Goal: Task Accomplishment & Management: Complete application form

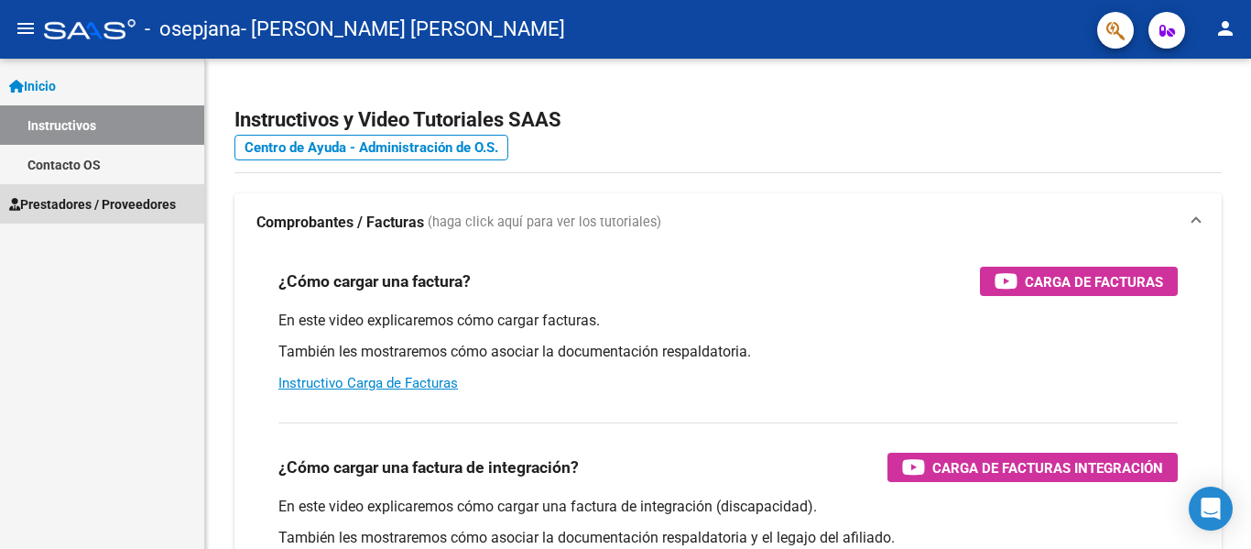
click at [55, 201] on span "Prestadores / Proveedores" at bounding box center [92, 204] width 167 height 20
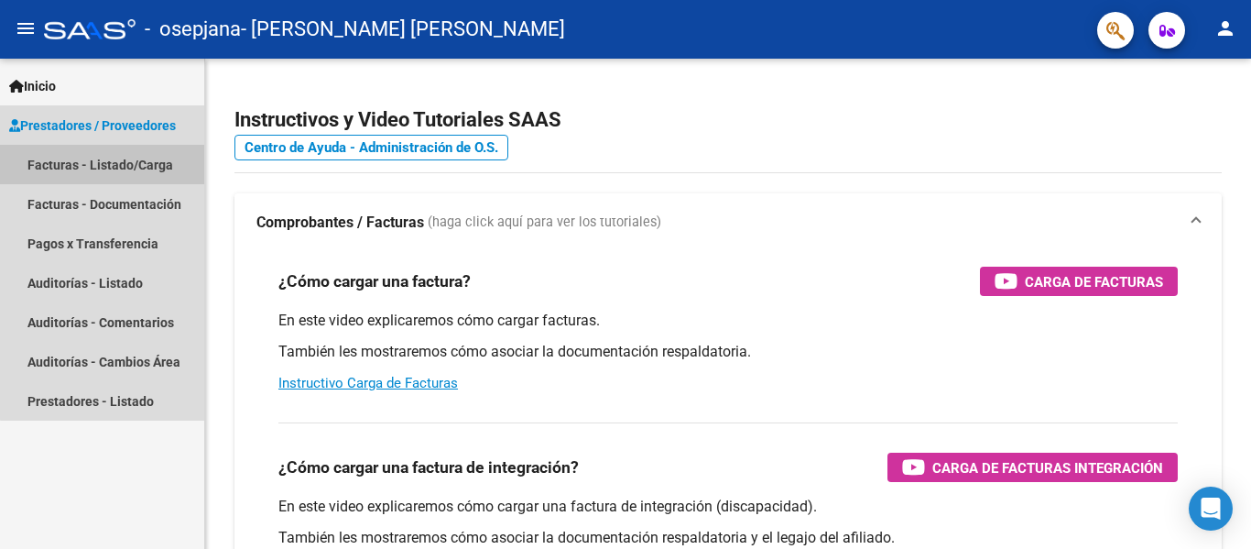
click at [138, 158] on link "Facturas - Listado/Carga" at bounding box center [102, 164] width 204 height 39
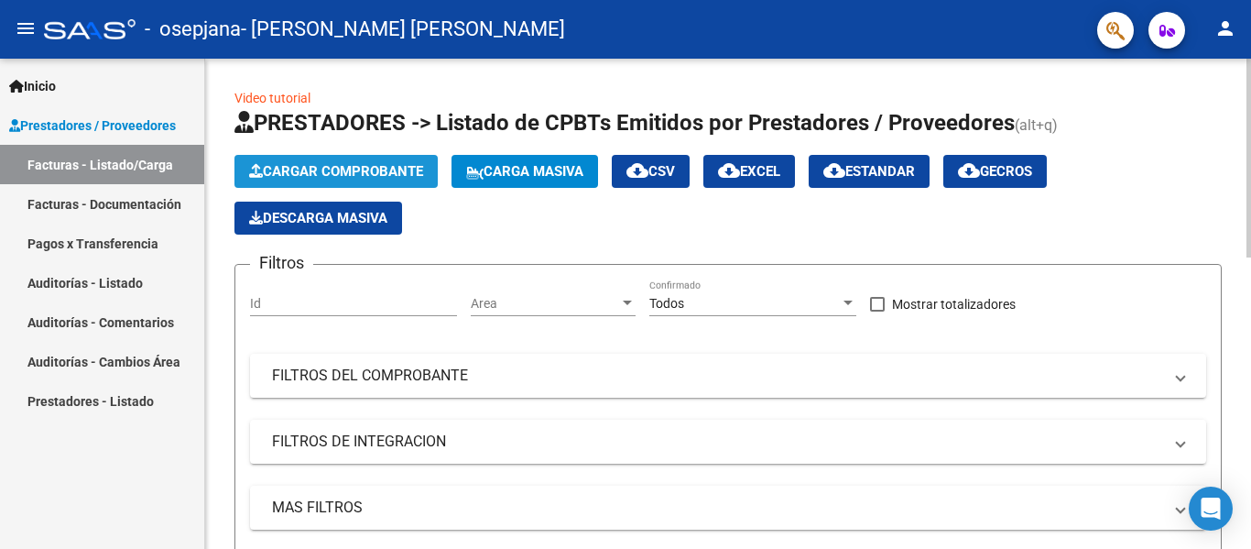
click at [400, 162] on button "Cargar Comprobante" at bounding box center [335, 171] width 203 height 33
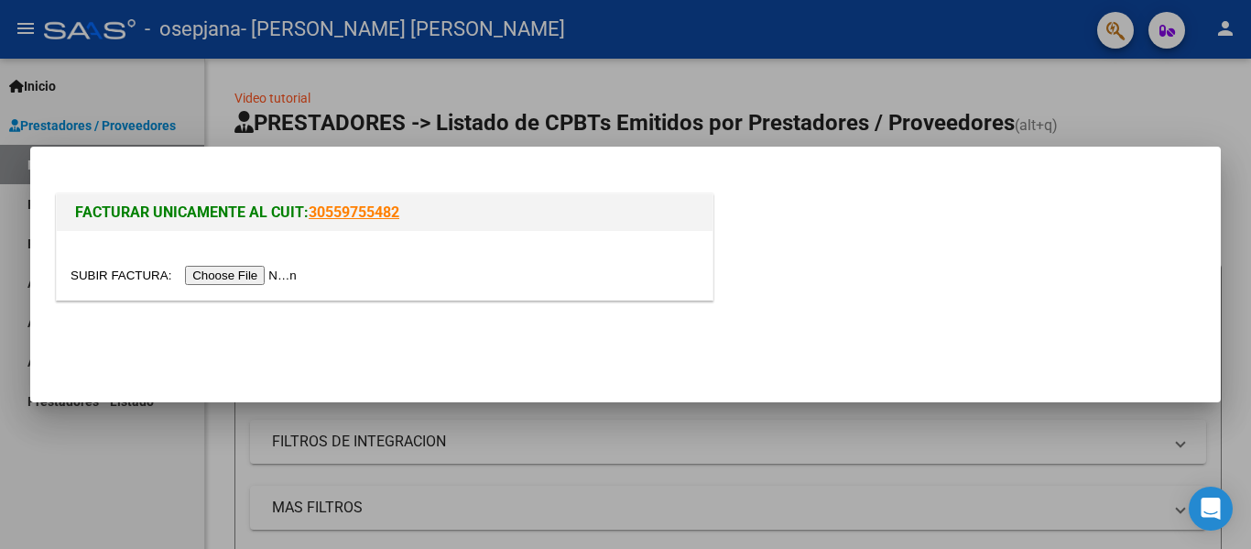
click at [281, 273] on input "file" at bounding box center [187, 275] width 232 height 19
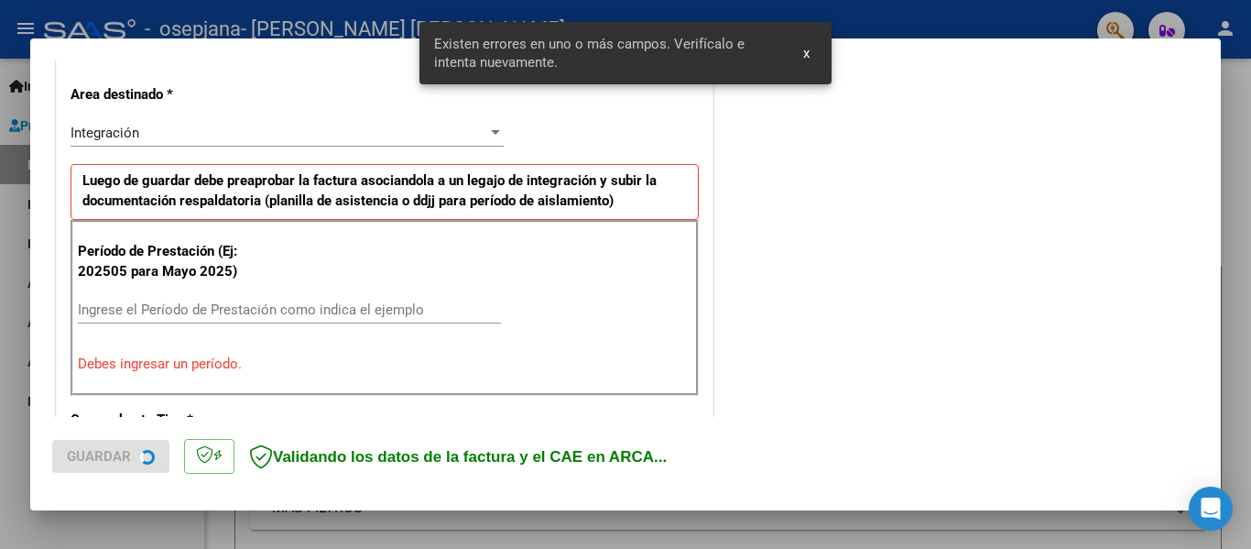
scroll to position [425, 0]
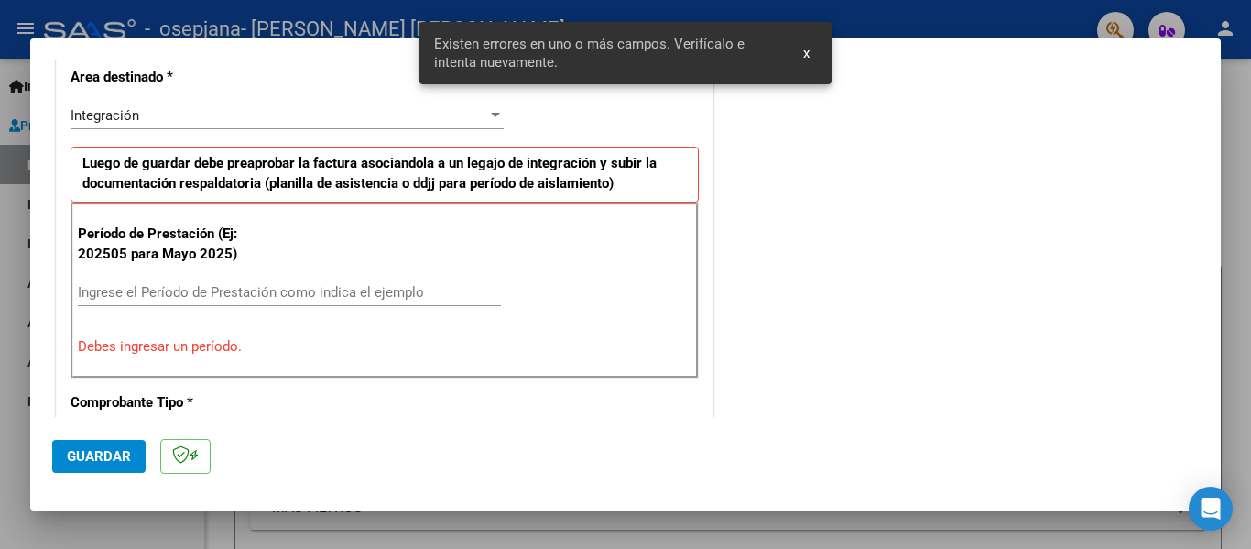
click at [263, 279] on div "Ingrese el Período de Prestación como indica el ejemplo" at bounding box center [289, 291] width 423 height 27
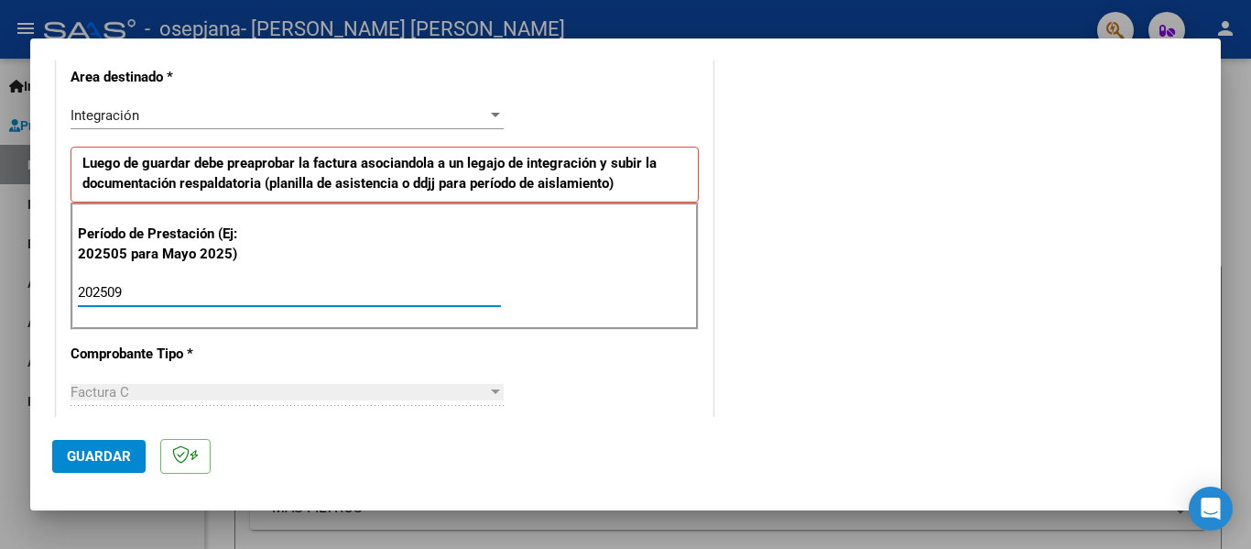
type input "202509"
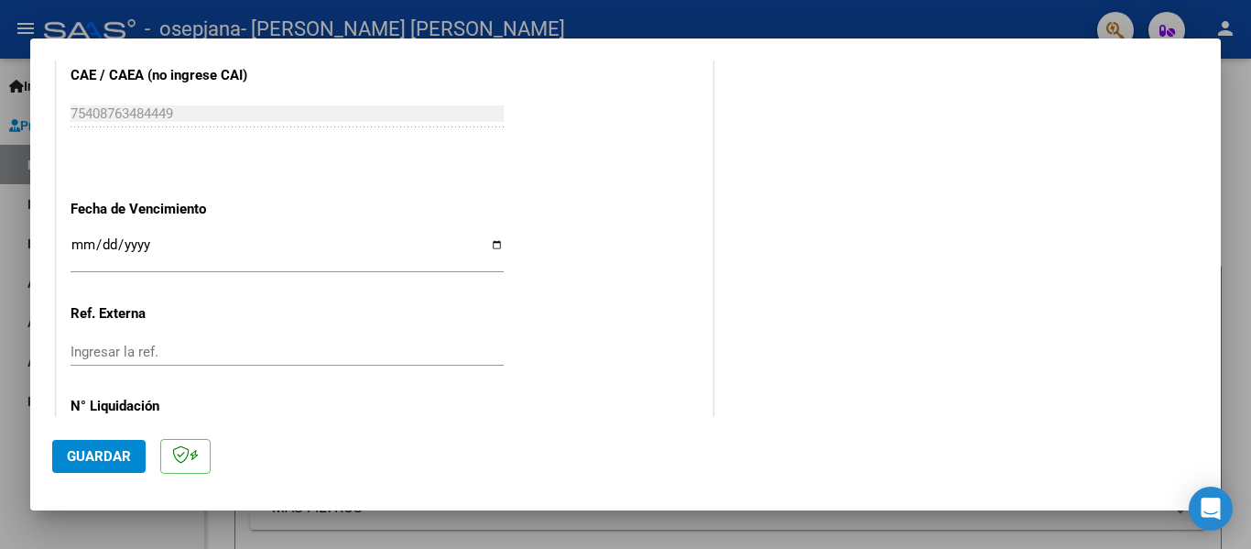
scroll to position [1256, 0]
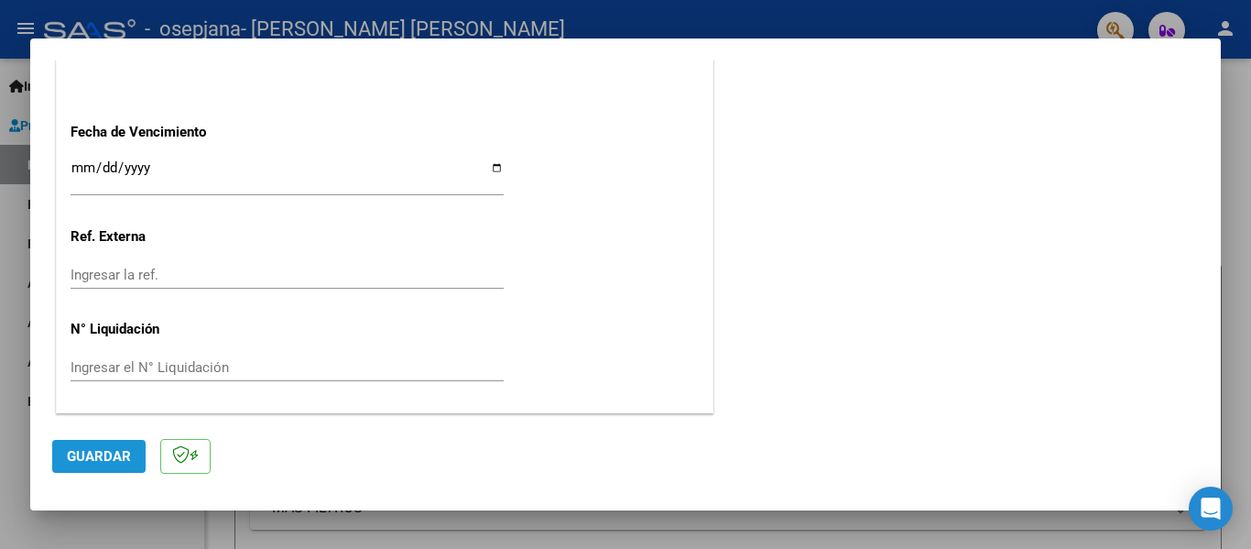
click at [113, 463] on span "Guardar" at bounding box center [99, 456] width 64 height 16
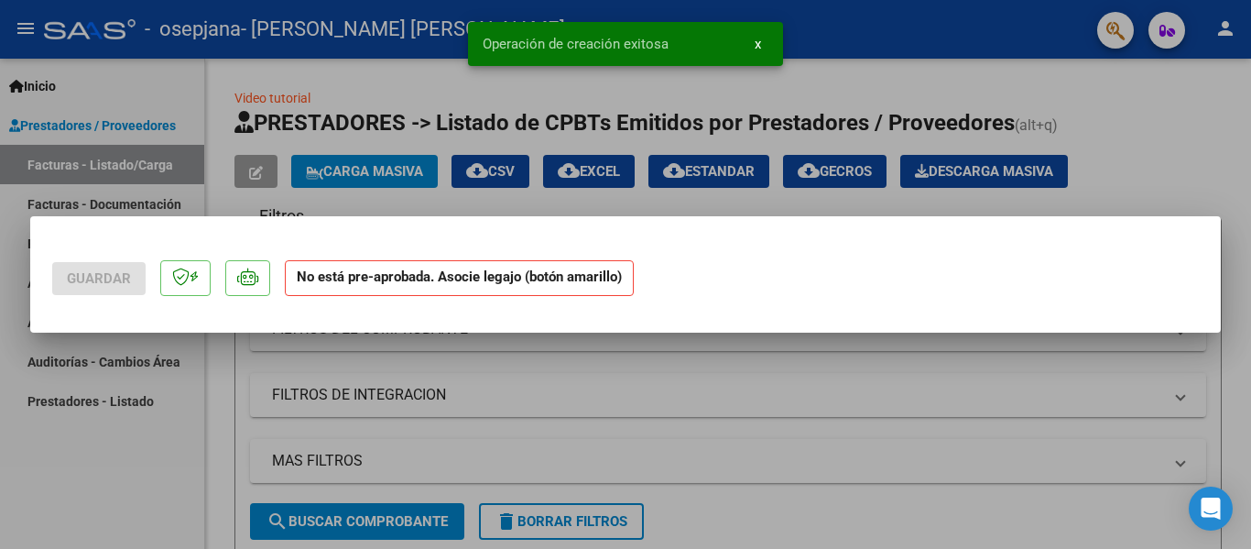
scroll to position [0, 0]
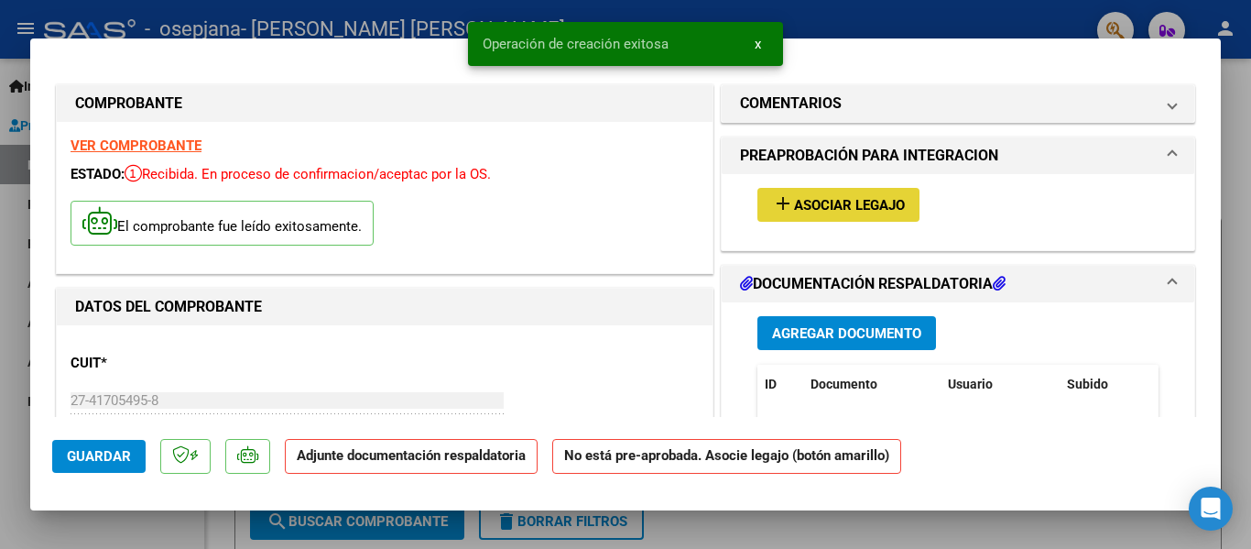
click at [844, 192] on button "add Asociar Legajo" at bounding box center [838, 205] width 162 height 34
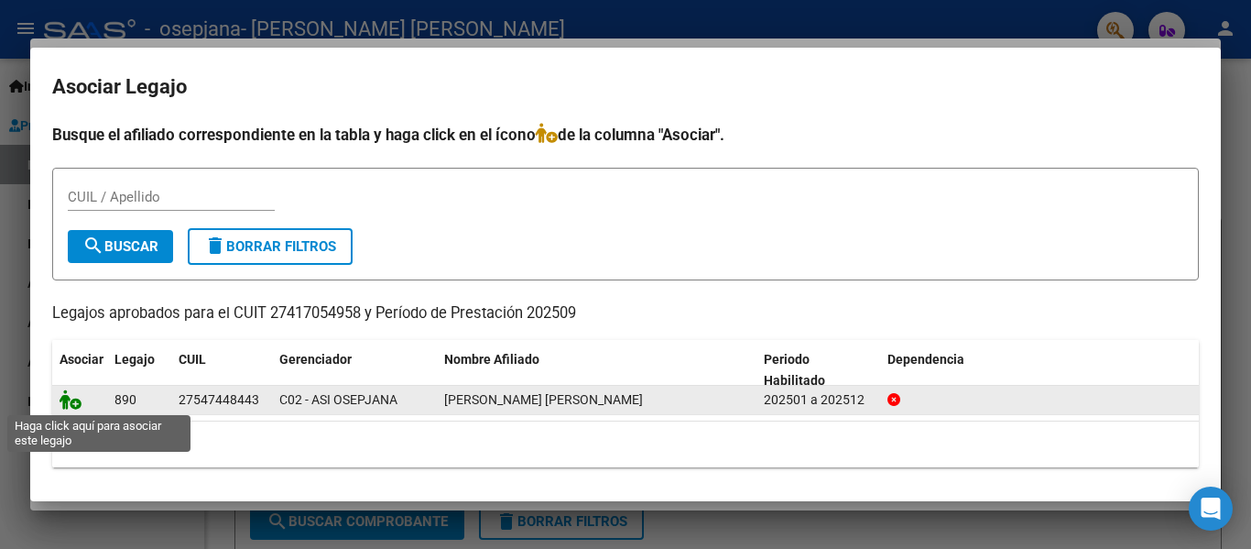
click at [78, 408] on icon at bounding box center [71, 399] width 22 height 20
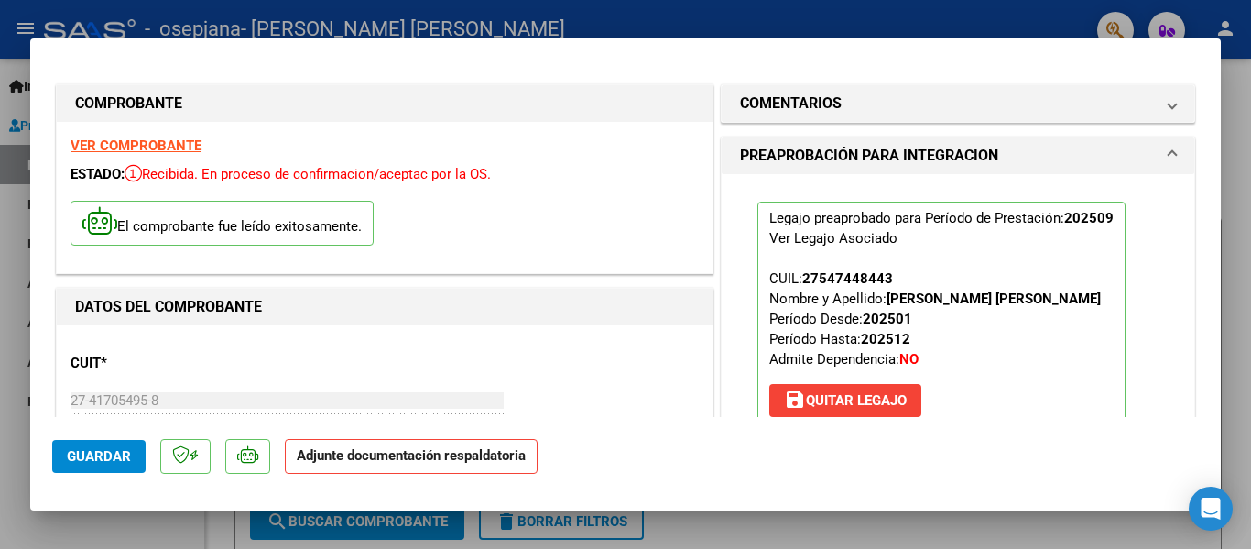
click at [463, 459] on strong "Adjunte documentación respaldatoria" at bounding box center [411, 455] width 229 height 16
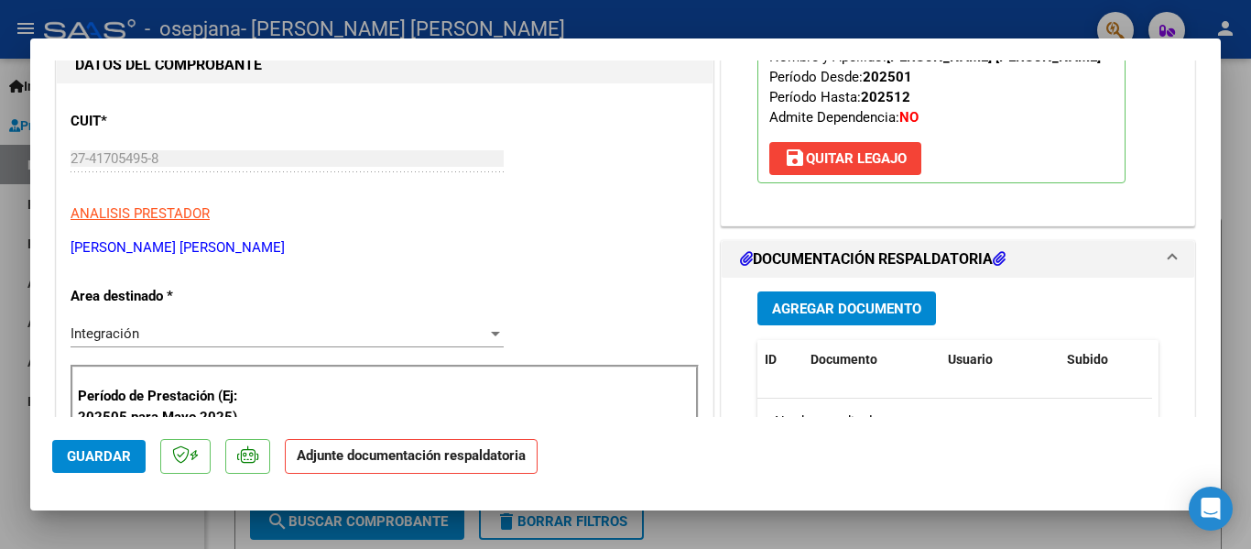
scroll to position [251, 0]
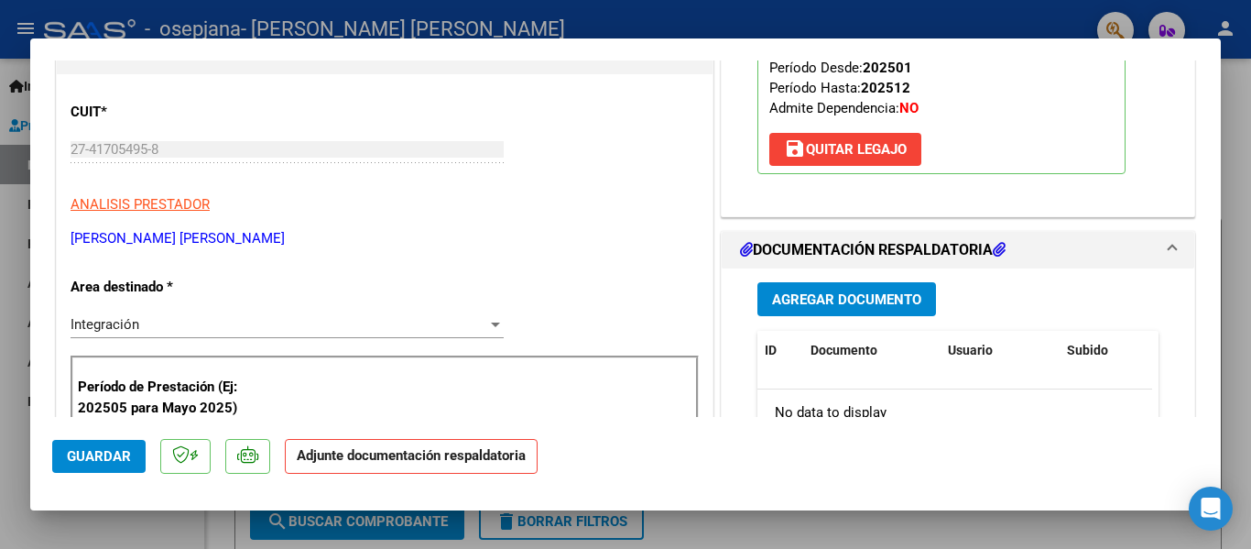
click at [875, 299] on span "Agregar Documento" at bounding box center [846, 299] width 149 height 16
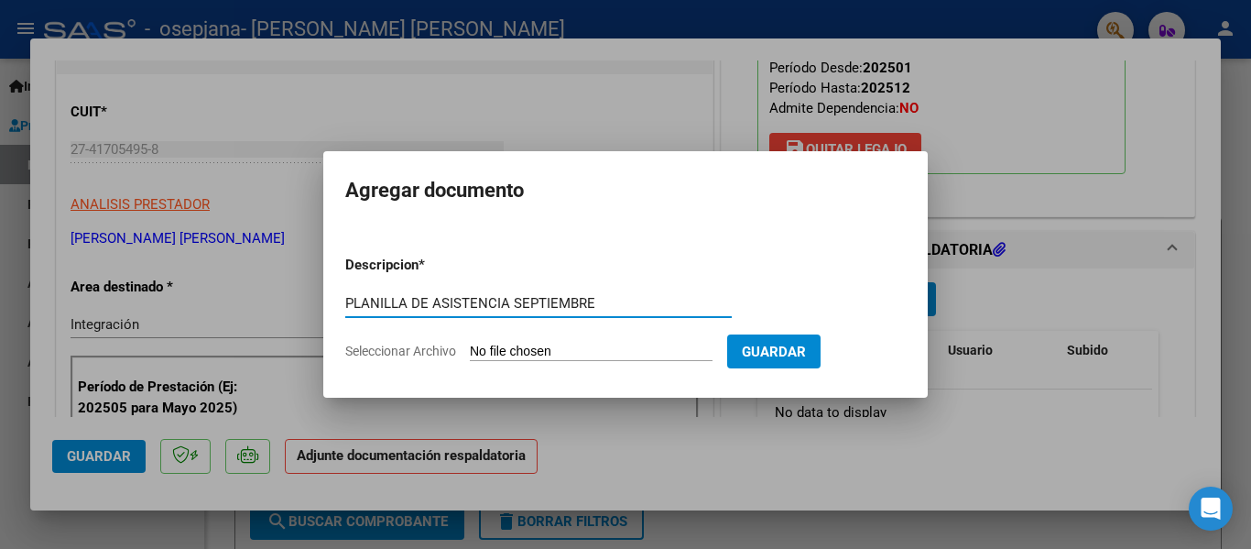
type input "PLANILLA DE ASISTENCIA SEPTIEMBRE"
click at [538, 339] on form "Descripcion * PLANILLA DE ASISTENCIA SEPTIEMBRE Escriba aquí una descripcion Se…" at bounding box center [625, 308] width 561 height 134
click at [538, 352] on input "Seleccionar Archivo" at bounding box center [591, 351] width 243 height 17
type input "C:\fakepath\planilla de asistencia [PERSON_NAME] septiembre .pdf"
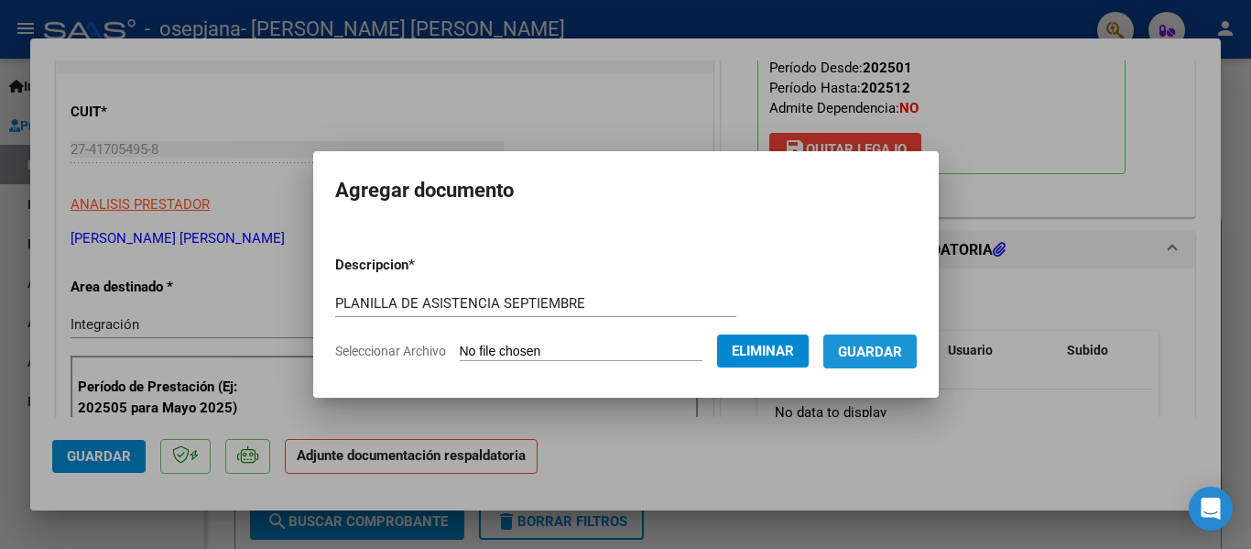
click at [888, 358] on span "Guardar" at bounding box center [870, 351] width 64 height 16
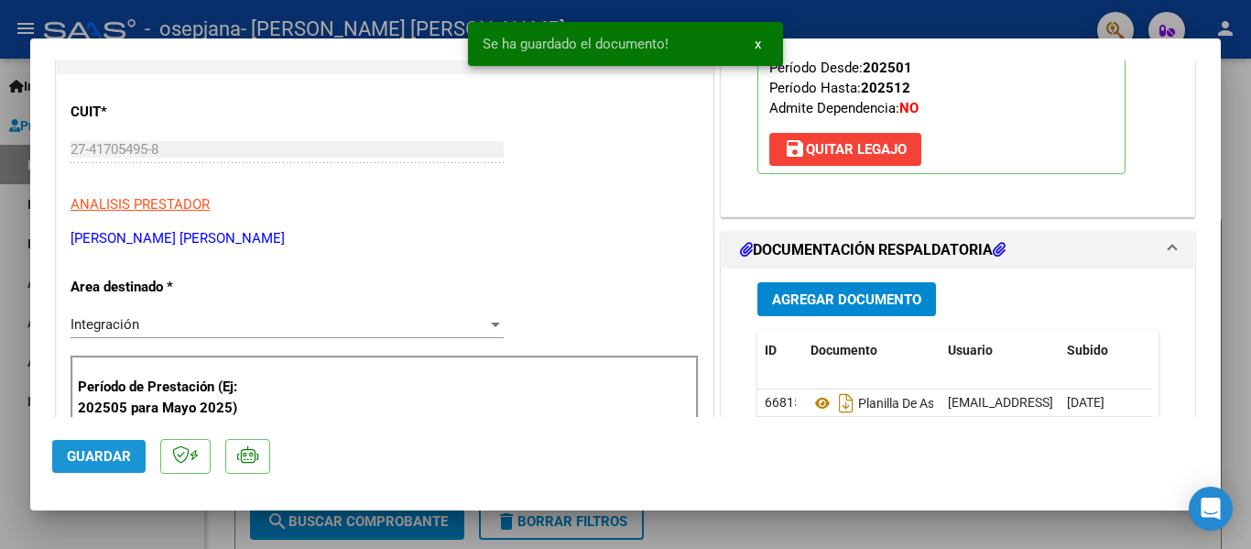
click at [114, 448] on span "Guardar" at bounding box center [99, 456] width 64 height 16
